Goal: Task Accomplishment & Management: Manage account settings

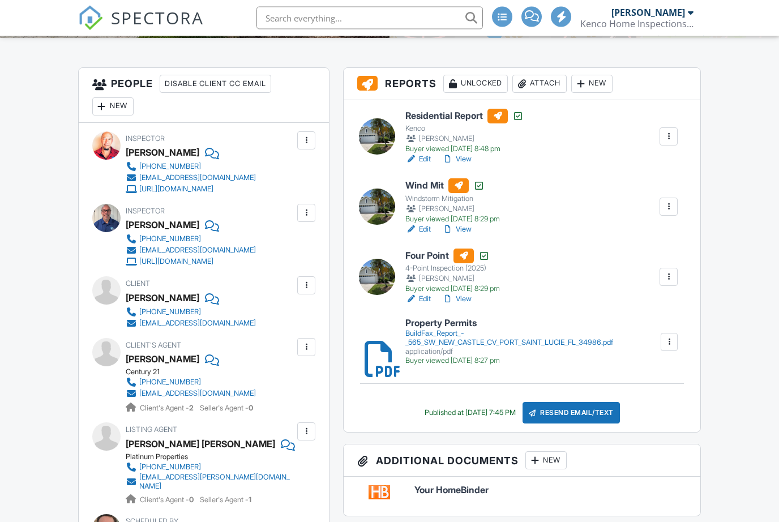
scroll to position [300, 0]
click at [470, 235] on link "View" at bounding box center [456, 229] width 29 height 11
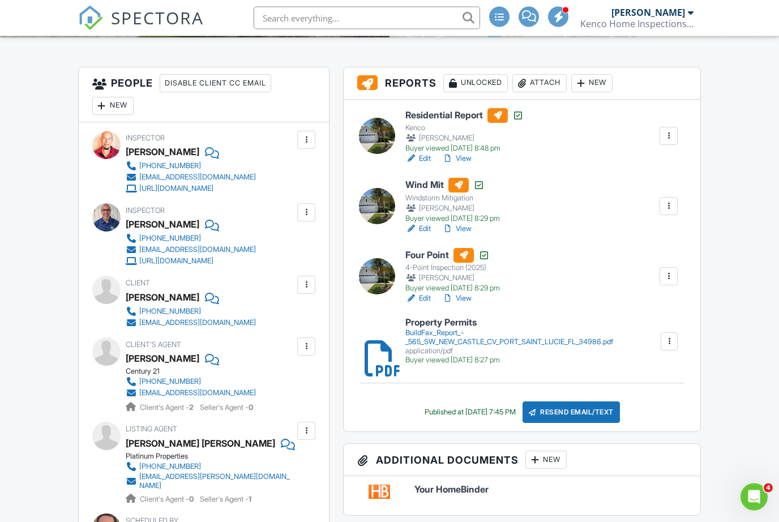
scroll to position [321, 0]
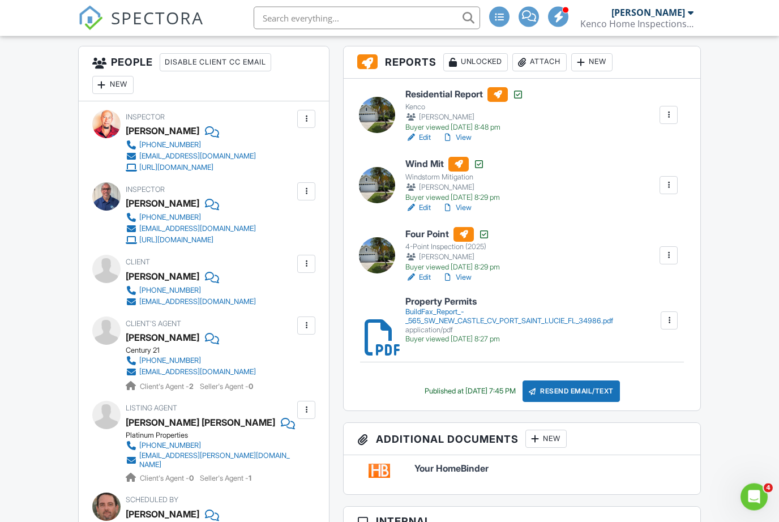
click at [471, 284] on link "View" at bounding box center [456, 277] width 29 height 11
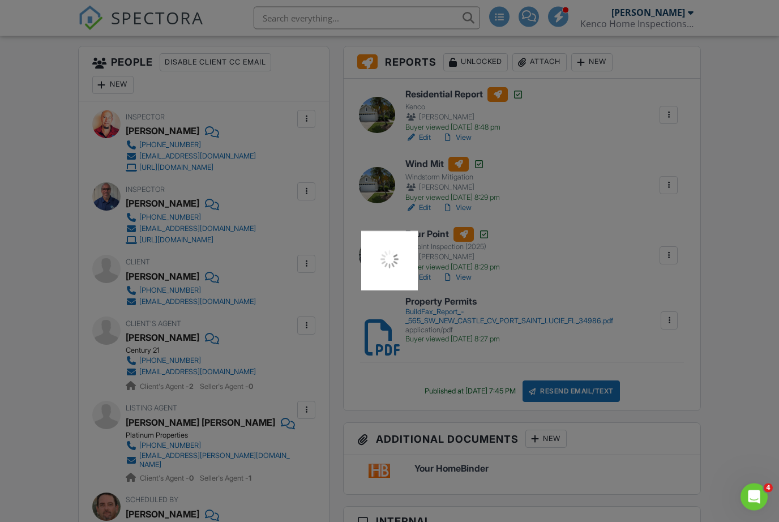
scroll to position [359, 0]
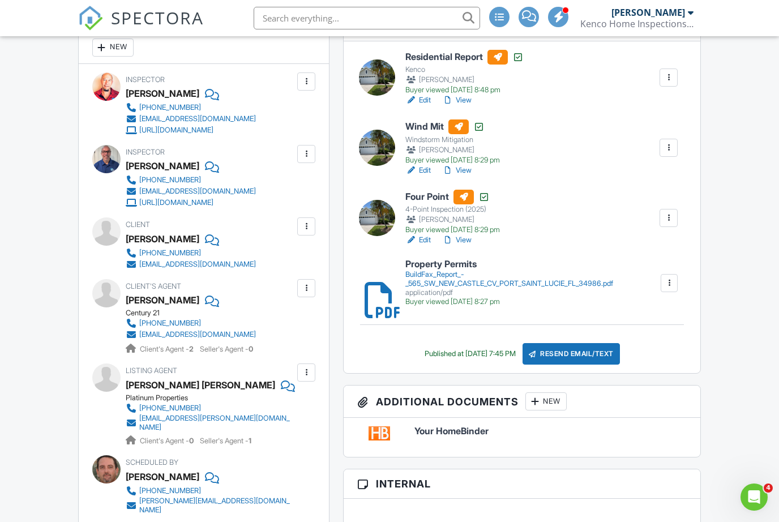
click at [472, 246] on link "View" at bounding box center [456, 239] width 29 height 11
click at [471, 106] on link "View" at bounding box center [456, 100] width 29 height 11
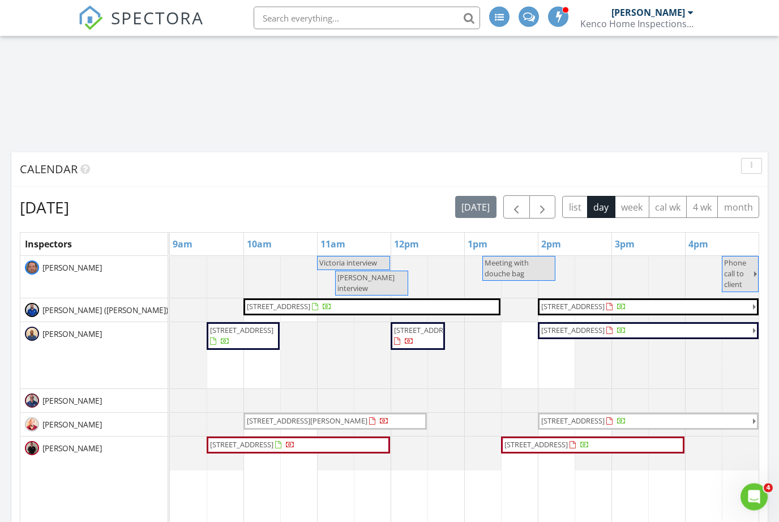
scroll to position [984, 0]
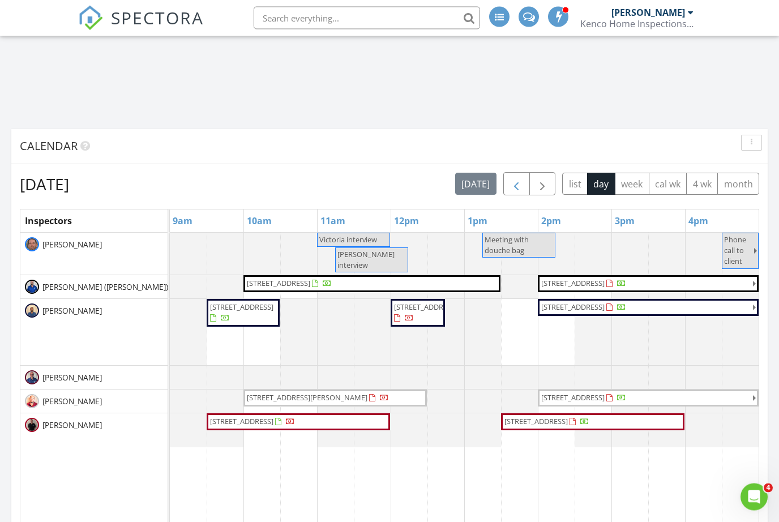
click at [522, 190] on span "button" at bounding box center [517, 185] width 14 height 14
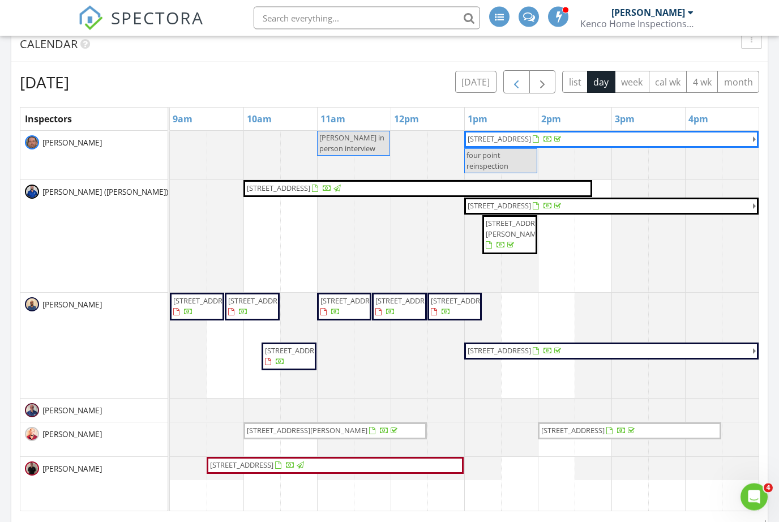
scroll to position [1086, 0]
click at [516, 85] on span "button" at bounding box center [517, 83] width 14 height 14
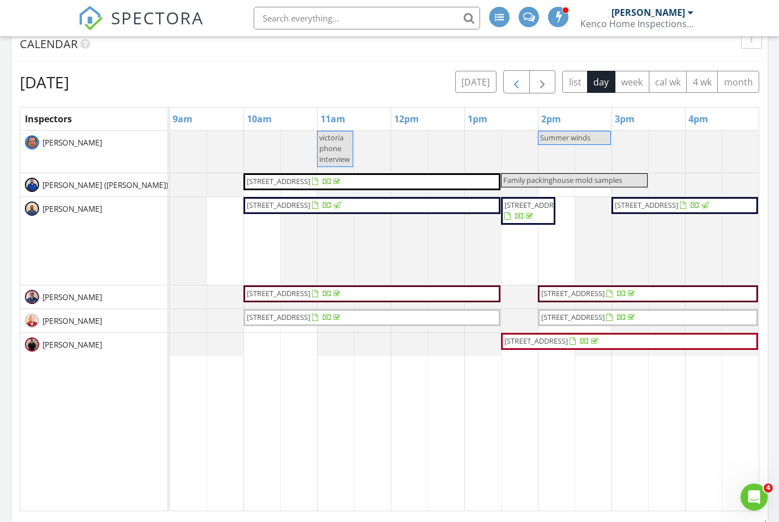
click at [512, 83] on span "button" at bounding box center [517, 83] width 14 height 14
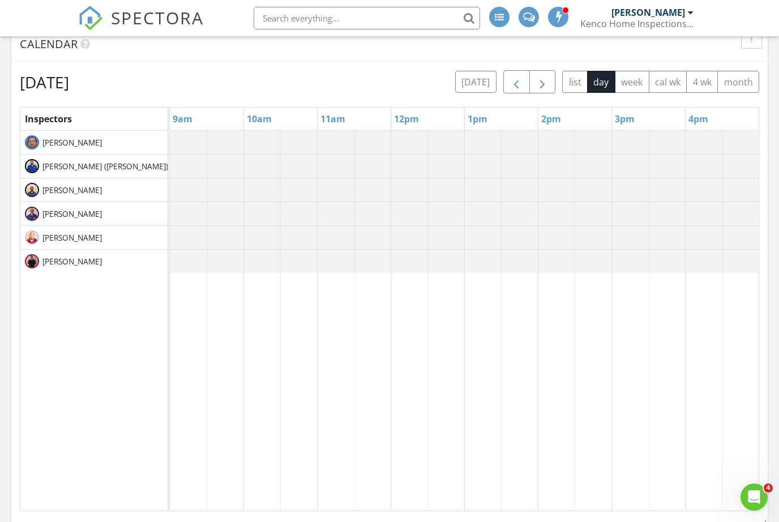
click at [521, 79] on span "button" at bounding box center [517, 83] width 14 height 14
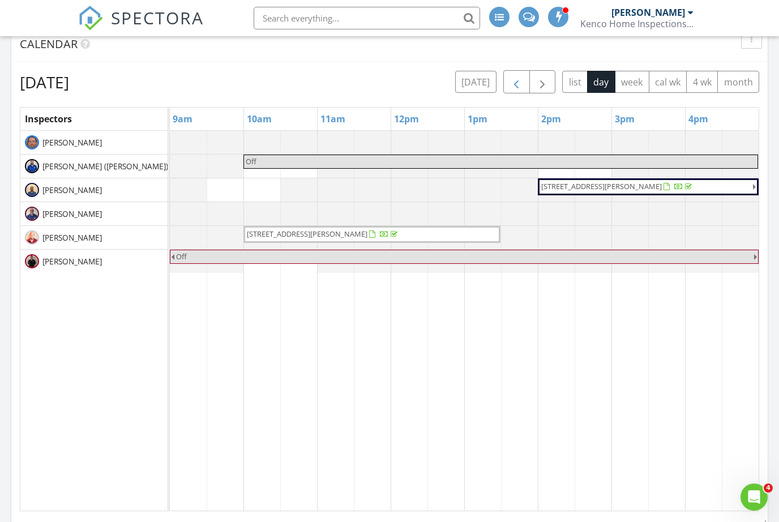
click at [514, 84] on span "button" at bounding box center [517, 83] width 14 height 14
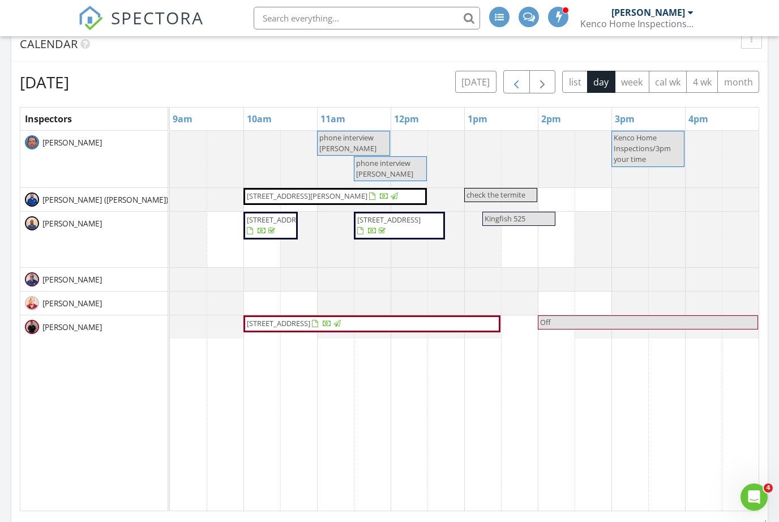
click at [519, 71] on button "button" at bounding box center [517, 81] width 27 height 23
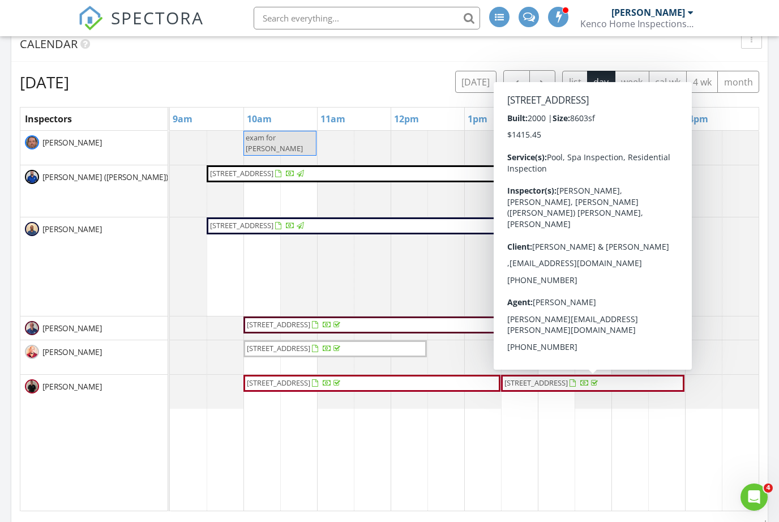
click at [602, 389] on span "207 Grand Pointe Dr, Palm Beach Gardens 33418" at bounding box center [553, 383] width 98 height 11
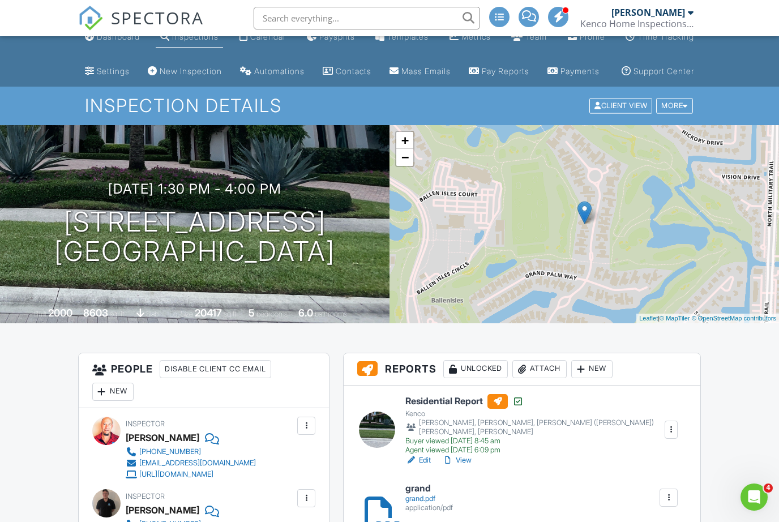
scroll to position [94, 0]
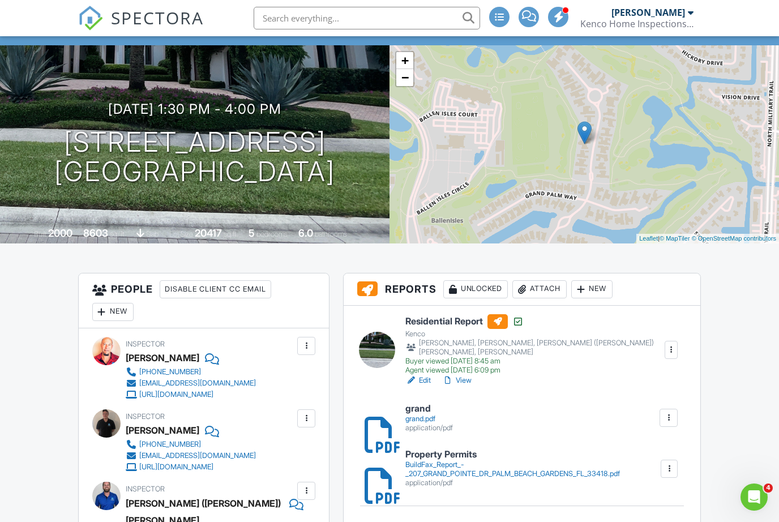
click at [469, 386] on link "View" at bounding box center [456, 380] width 29 height 11
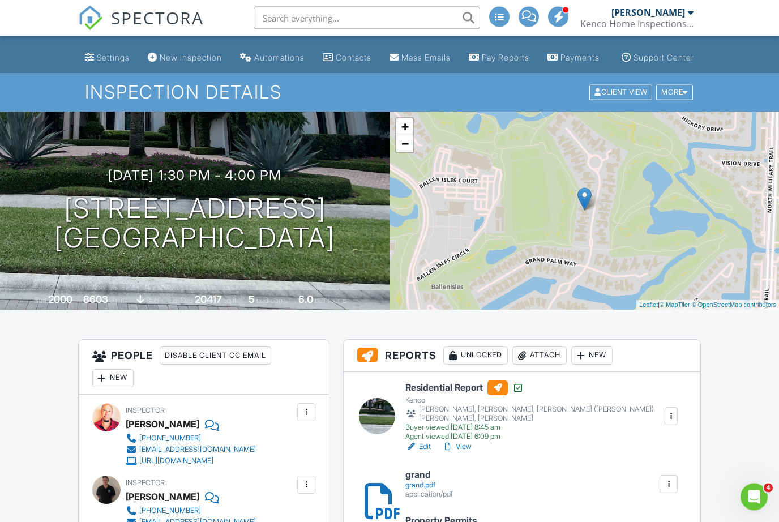
scroll to position [20, 0]
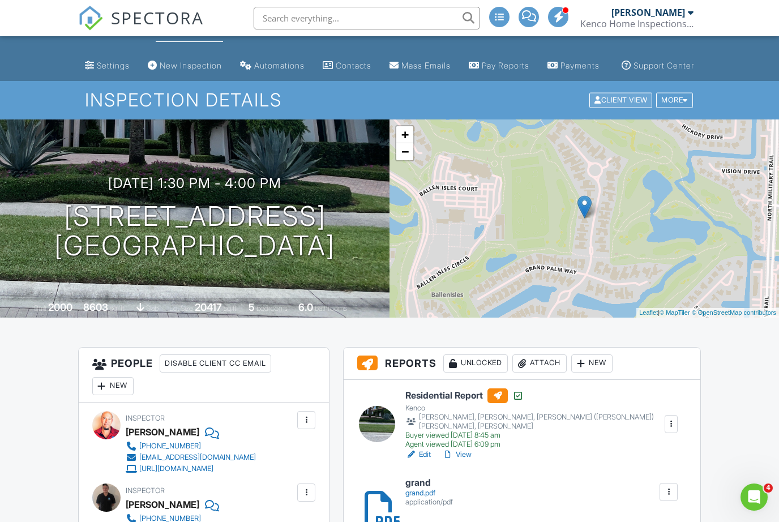
click at [611, 108] on div "Client View" at bounding box center [621, 100] width 63 height 15
